Goal: Transaction & Acquisition: Purchase product/service

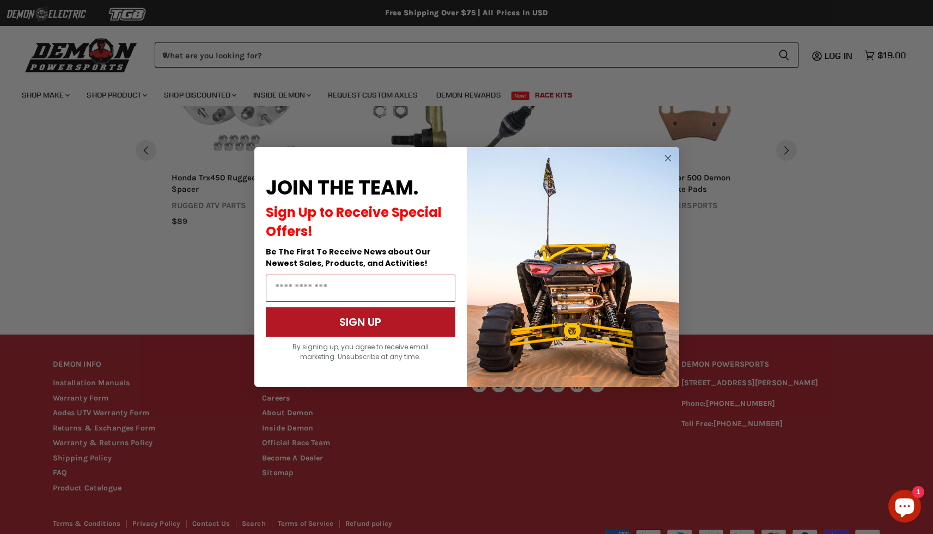
scroll to position [565, 0]
